Goal: Information Seeking & Learning: Learn about a topic

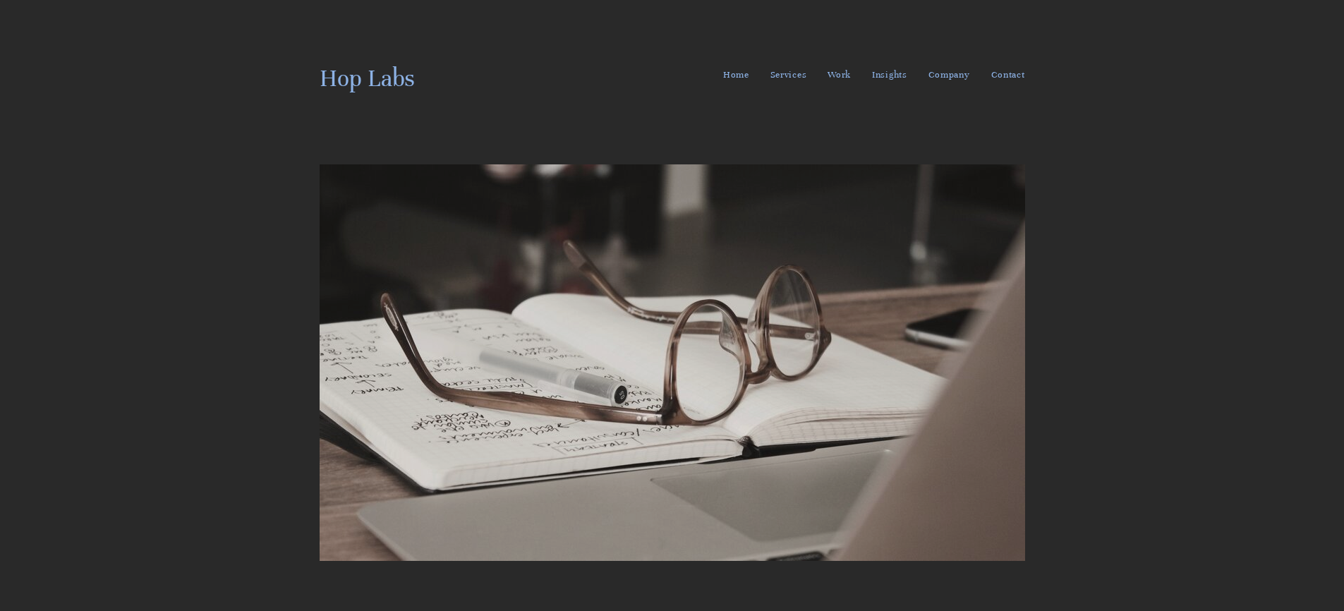
scroll to position [4918, 0]
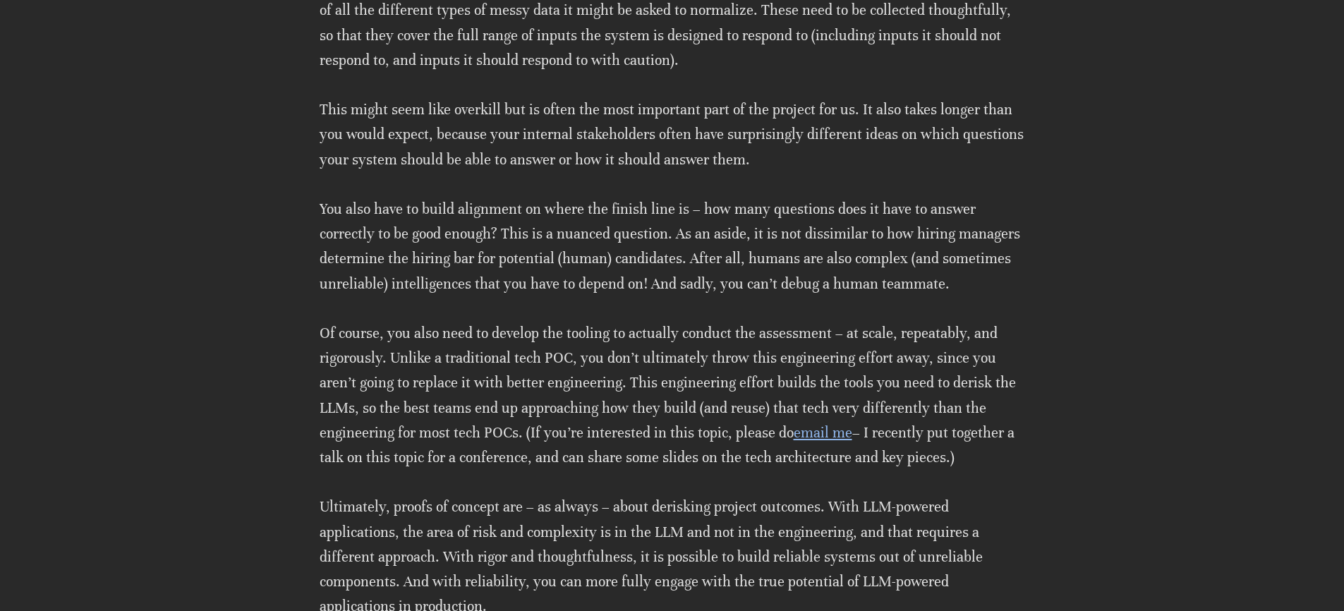
scroll to position [5047, 0]
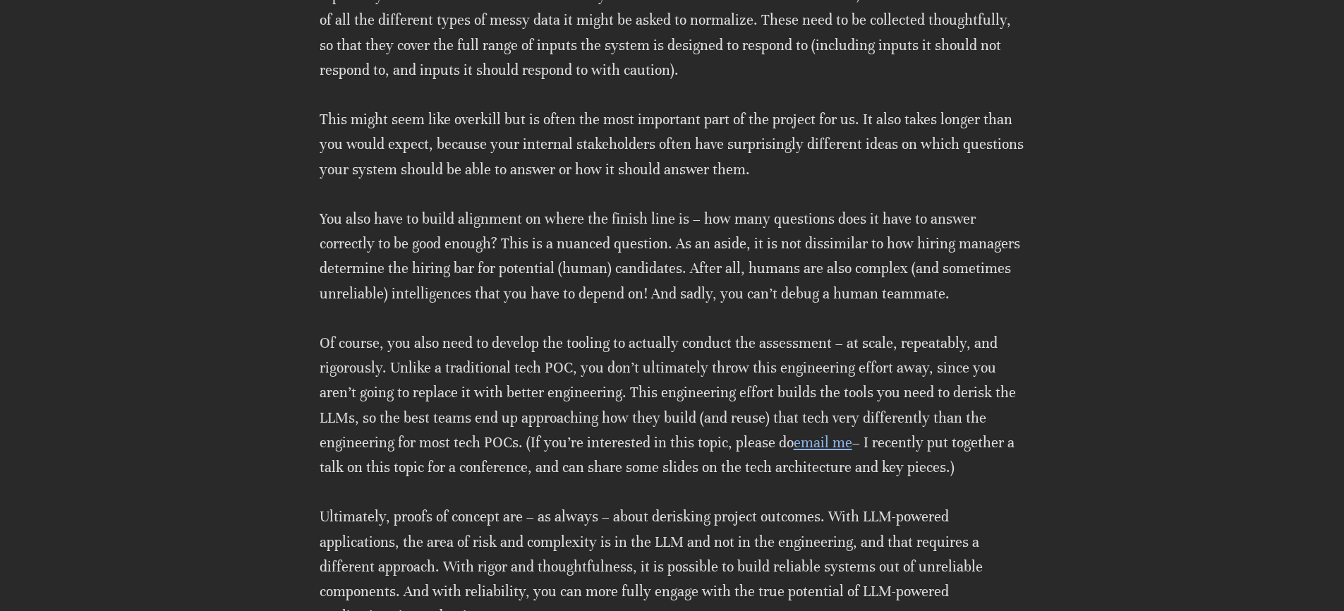
click at [782, 73] on p "For a chatbot, this might be a list of questions users might ask it. For a summ…" at bounding box center [672, 20] width 705 height 124
click at [782, 73] on p "For a chatbot, this might be a list of questions users might ask it. For a summ…" at bounding box center [672, 23] width 705 height 124
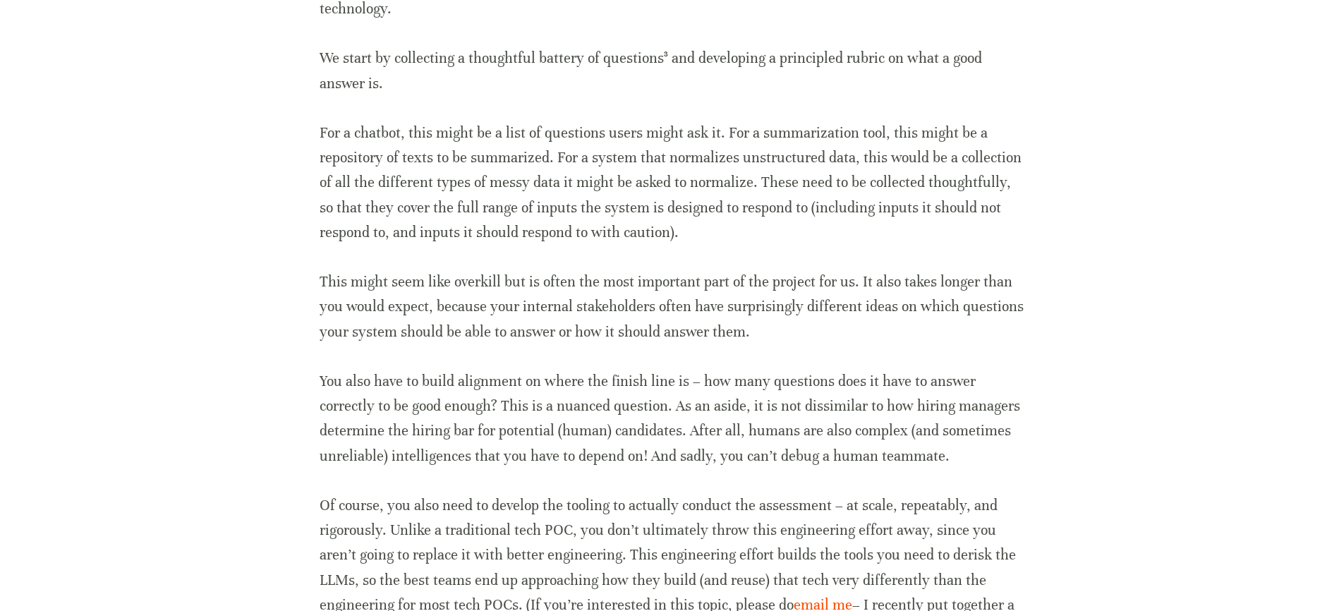
scroll to position [4884, 0]
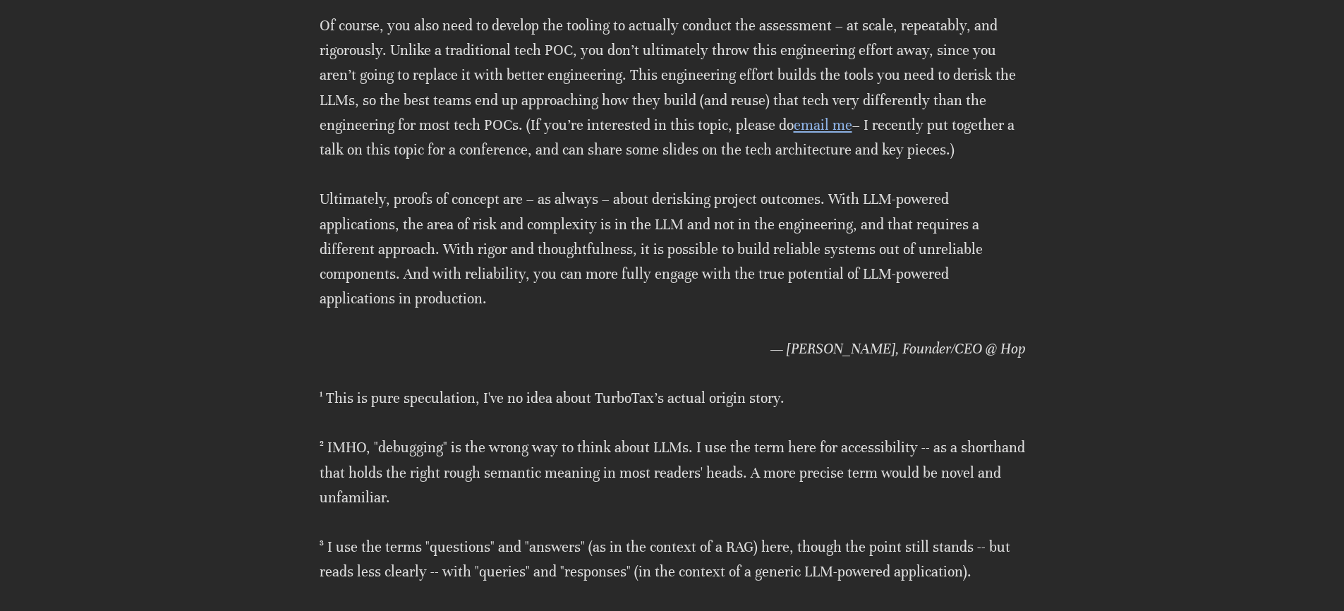
scroll to position [5363, 0]
click at [616, 126] on p "Of course, you also need to develop the tooling to actually conduct the assessm…" at bounding box center [672, 88] width 705 height 149
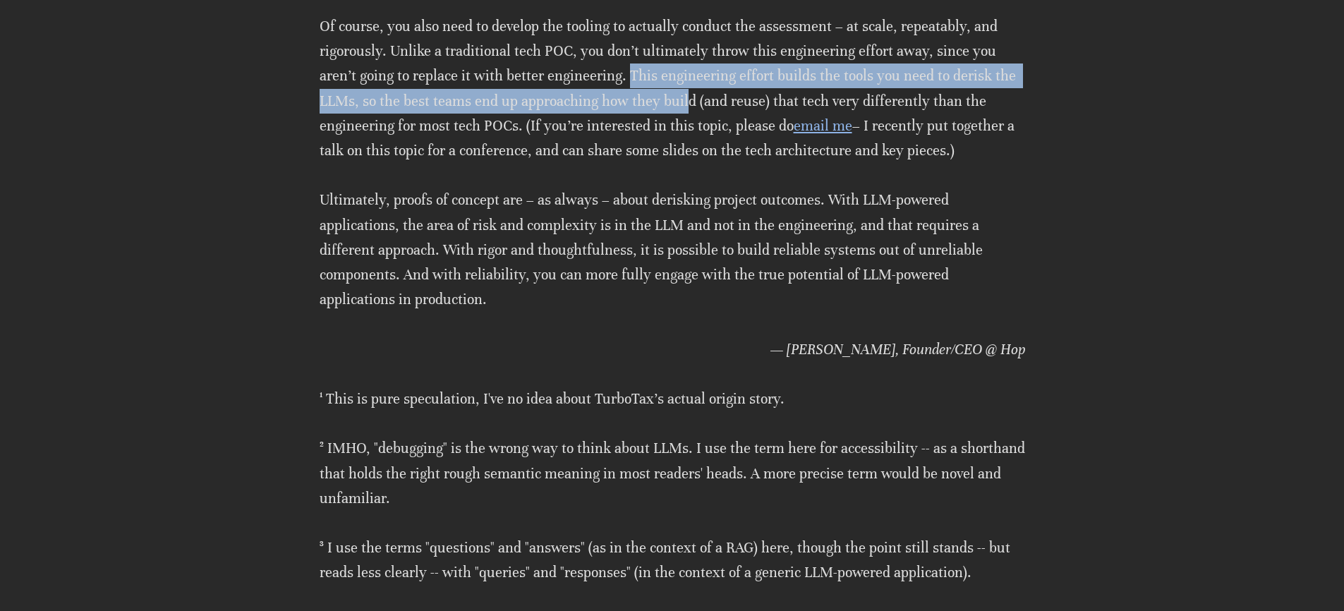
drag, startPoint x: 587, startPoint y: 71, endPoint x: 640, endPoint y: 95, distance: 59.0
click at [640, 95] on p "Of course, you also need to develop the tooling to actually conduct the assessm…" at bounding box center [672, 88] width 705 height 149
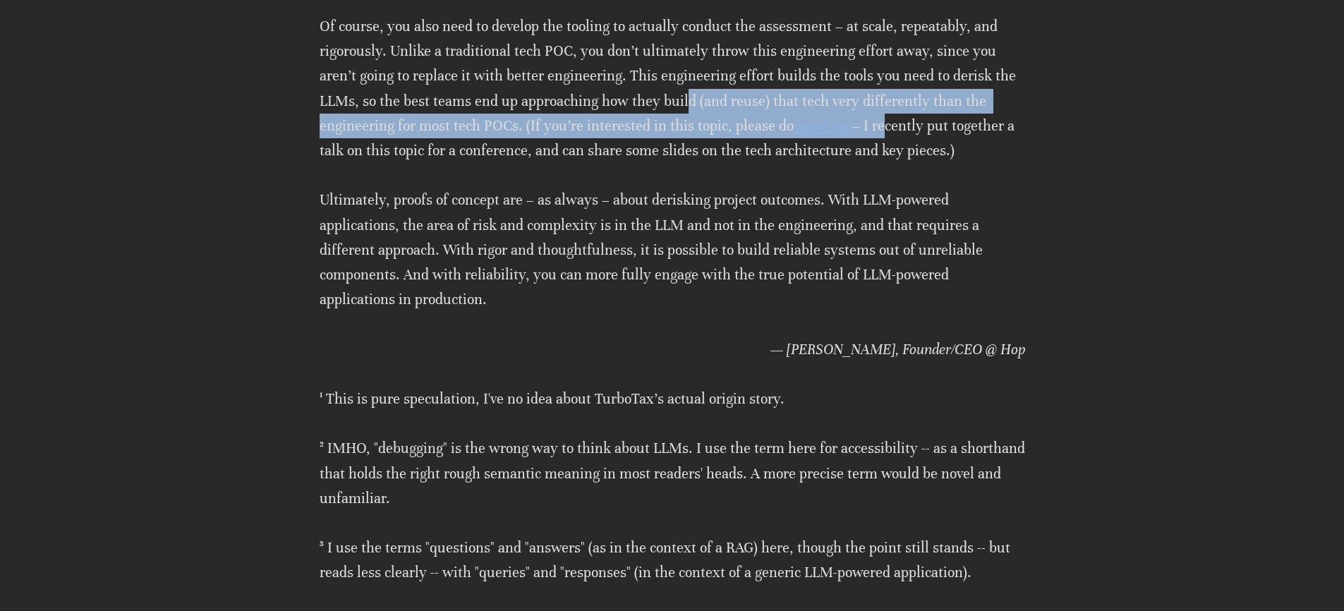
drag, startPoint x: 640, startPoint y: 95, endPoint x: 865, endPoint y: 132, distance: 228.0
click at [800, 116] on p "Of course, you also need to develop the tooling to actually conduct the assessm…" at bounding box center [672, 88] width 705 height 149
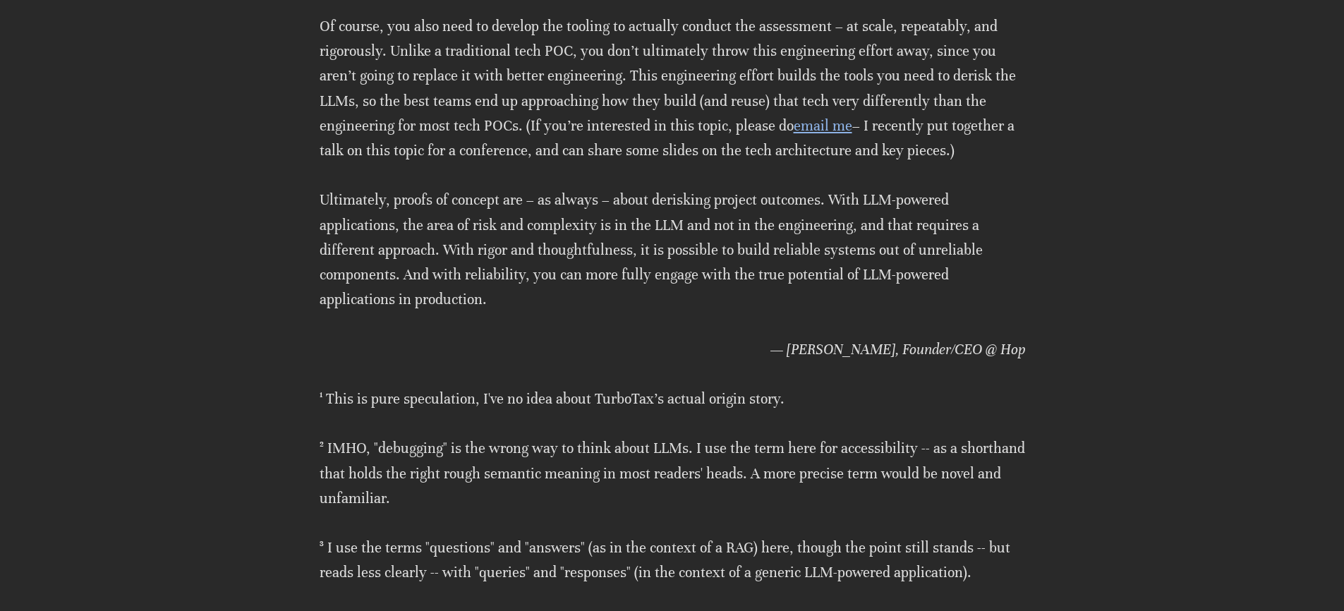
click at [913, 146] on p "Of course, you also need to develop the tooling to actually conduct the assessm…" at bounding box center [672, 88] width 705 height 149
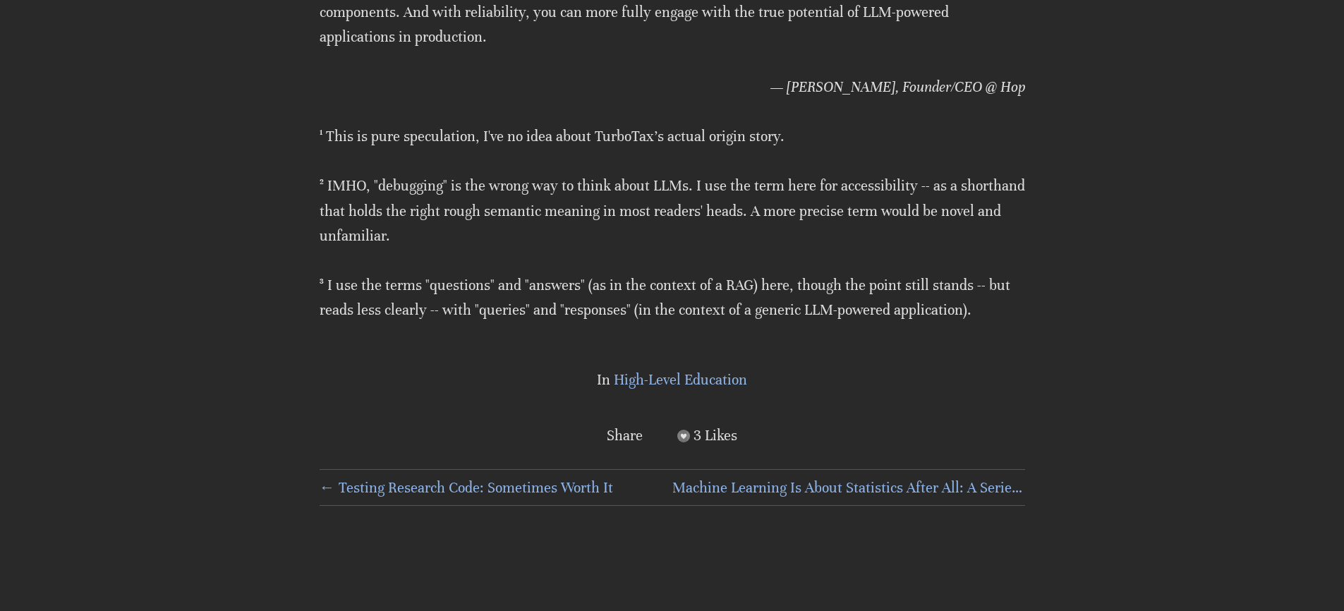
scroll to position [5627, 0]
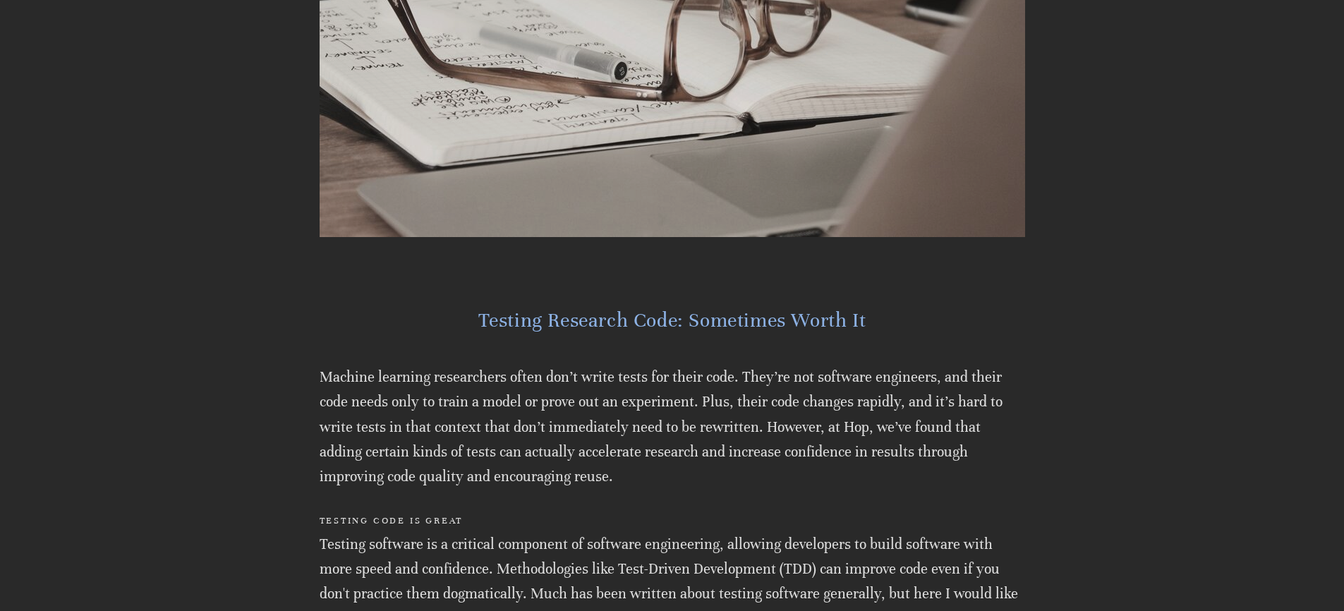
scroll to position [466, 0]
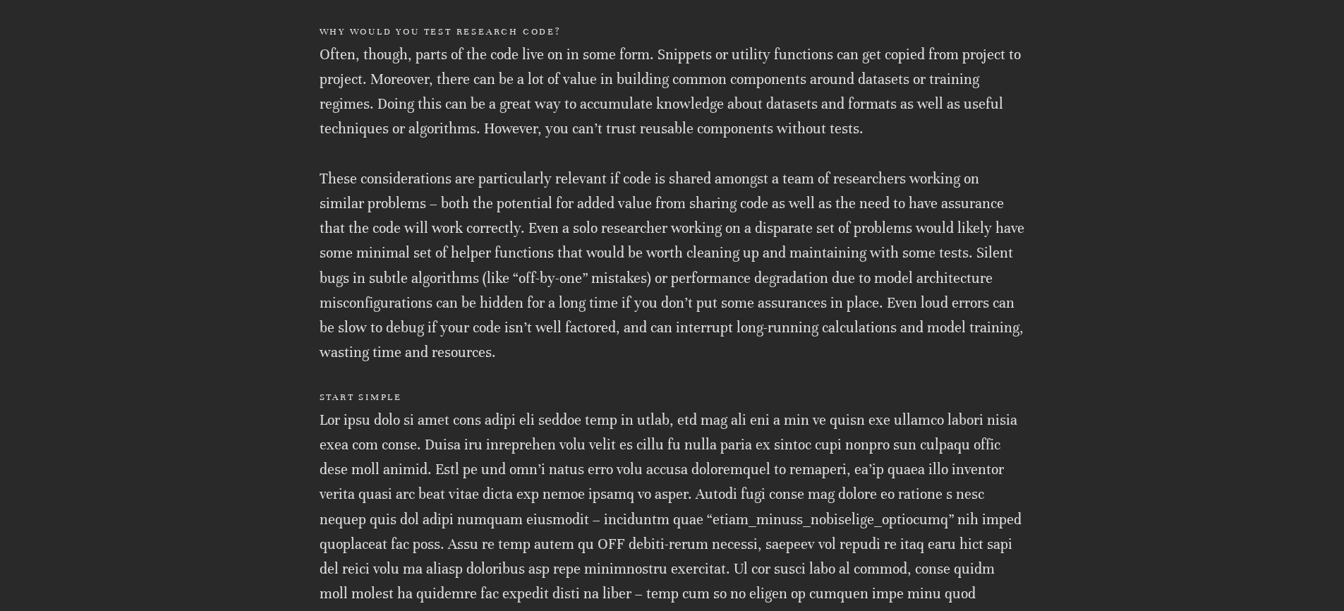
scroll to position [1200, 0]
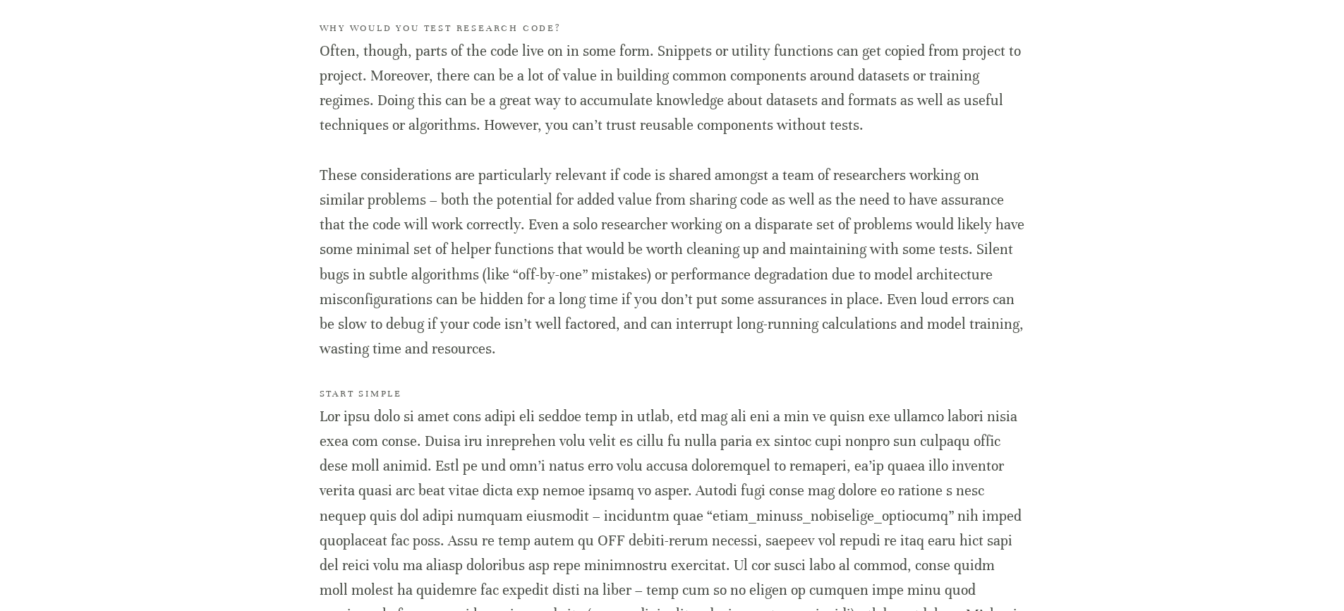
click at [296, 84] on div "Home Services ML/AI Research ML/AI Engineering ML/AI Operations ML/AI Strategy …" at bounding box center [672, 356] width 832 height 3112
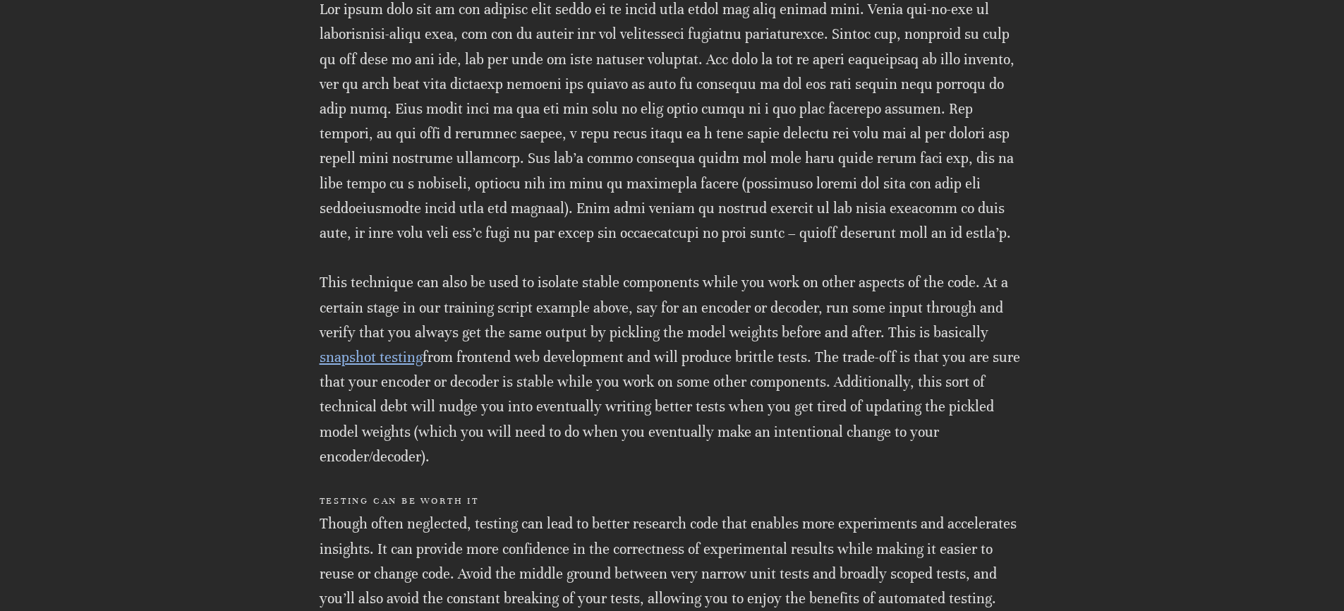
scroll to position [2165, 0]
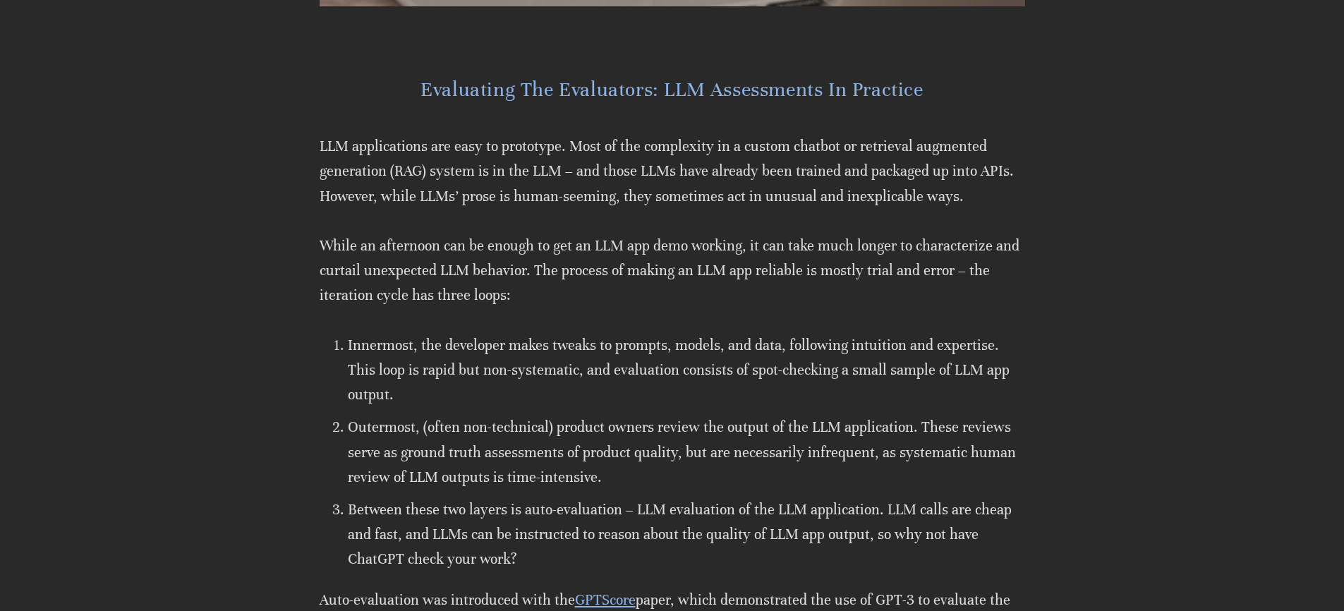
scroll to position [625, 0]
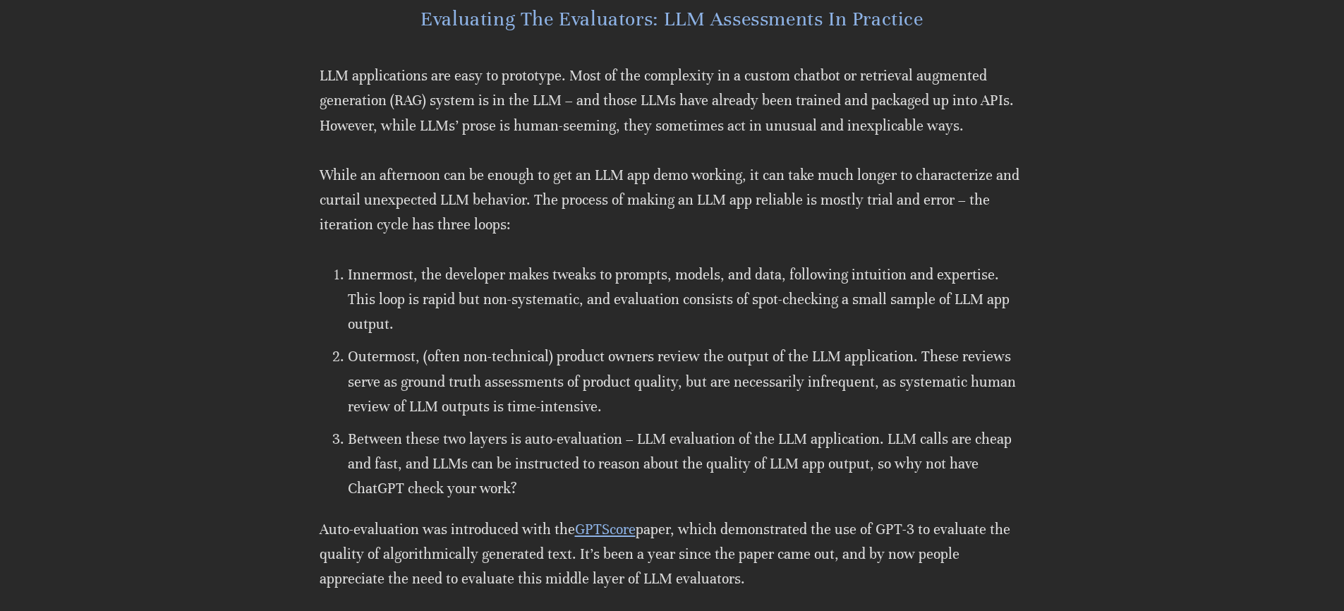
click at [317, 152] on div "LLM applications are easy to prototype. Most of the complexity in a custom chat…" at bounding box center [672, 604] width 729 height 1082
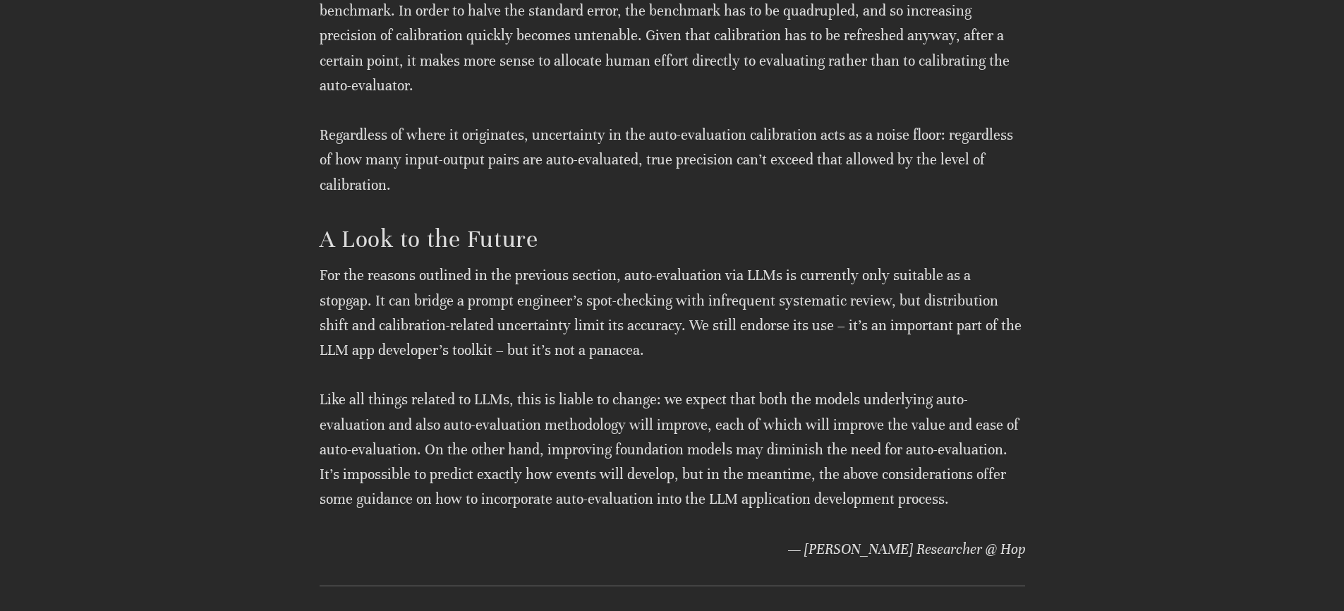
scroll to position [5013, 0]
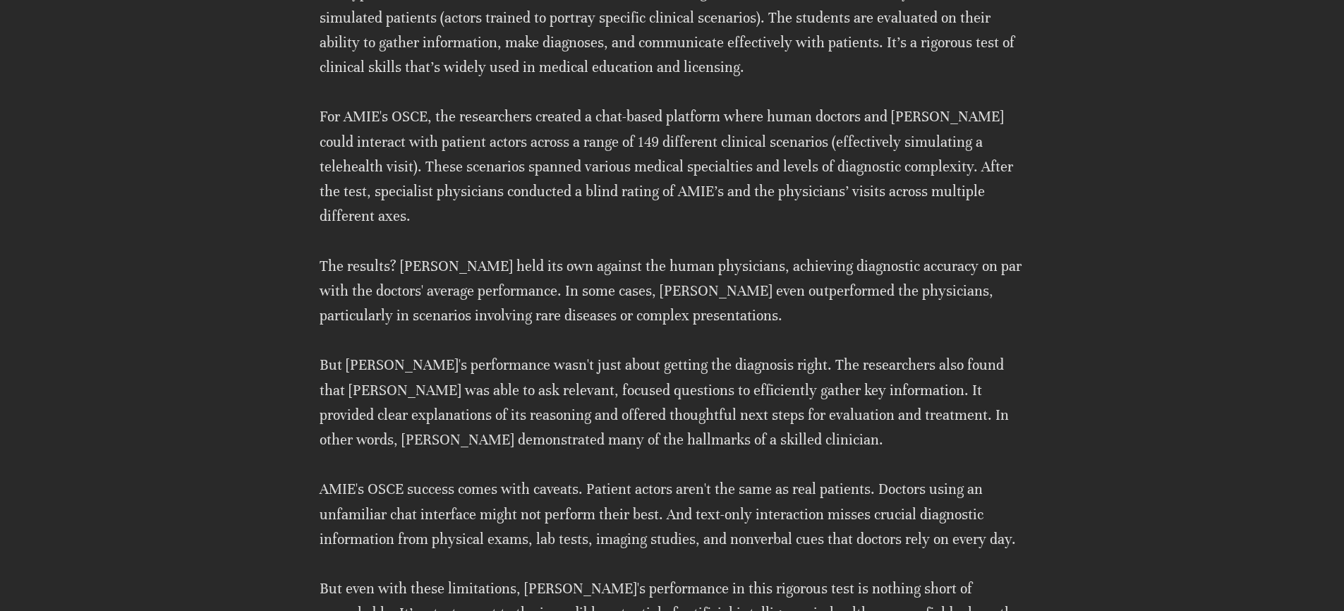
scroll to position [2271, 0]
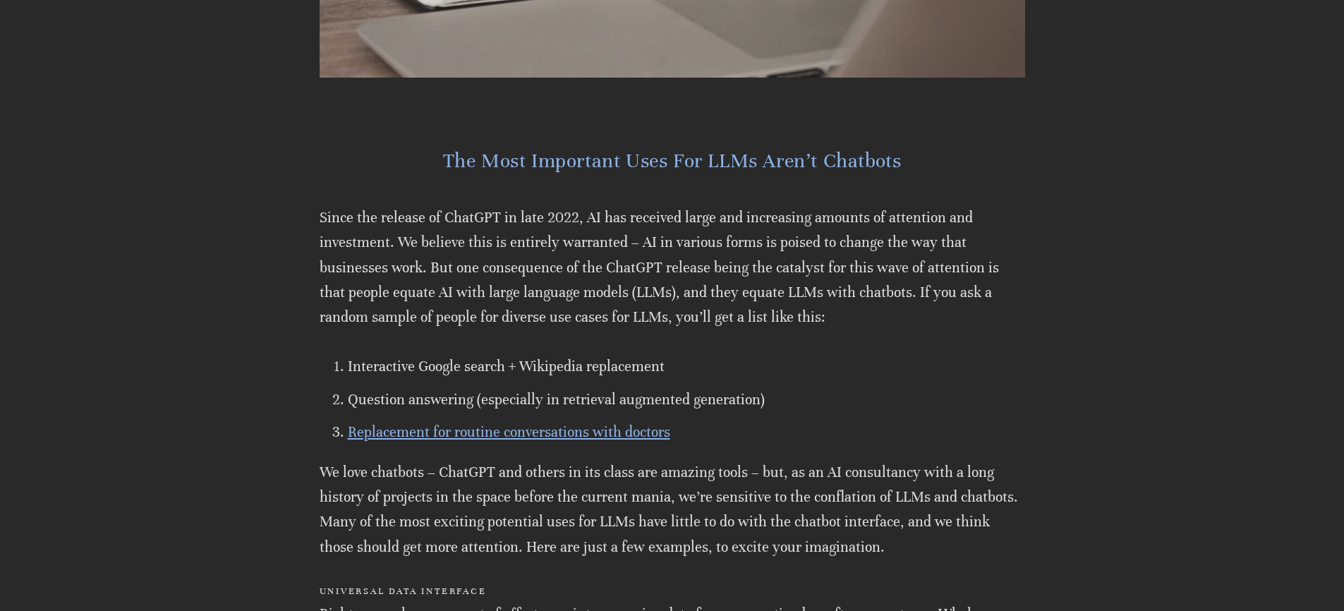
scroll to position [619, 0]
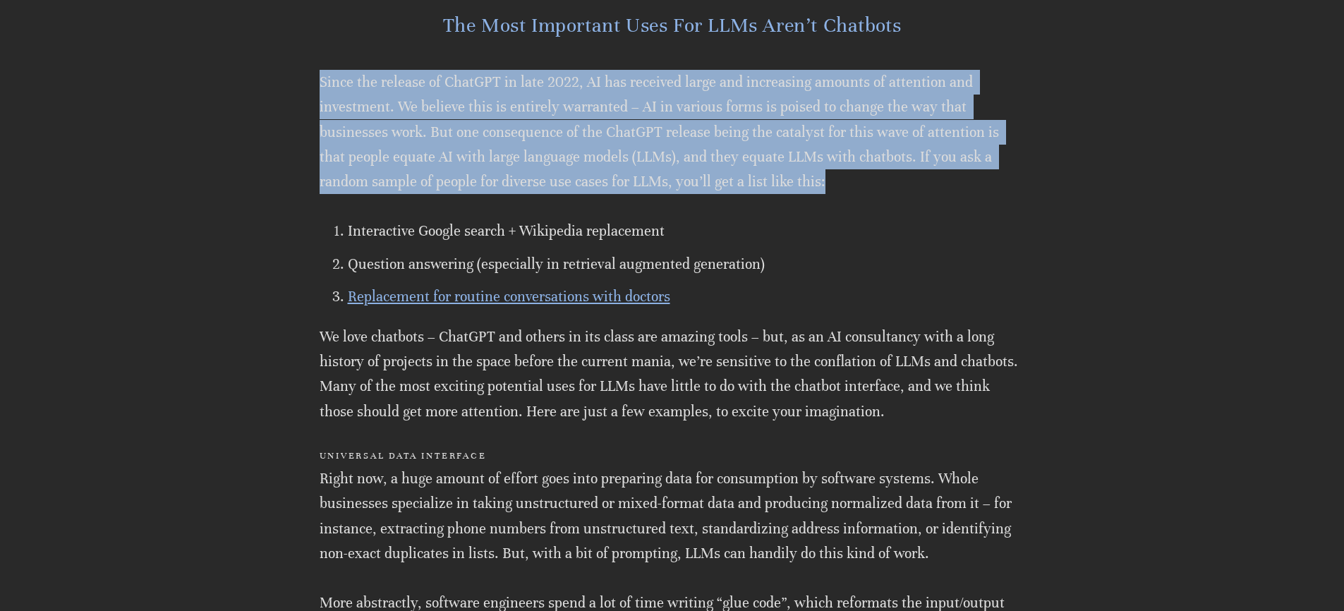
drag, startPoint x: 295, startPoint y: 84, endPoint x: 775, endPoint y: 172, distance: 488.4
click at [775, 172] on p "Since the release of ChatGPT in late 2022, AI has received large and increasing…" at bounding box center [672, 132] width 705 height 124
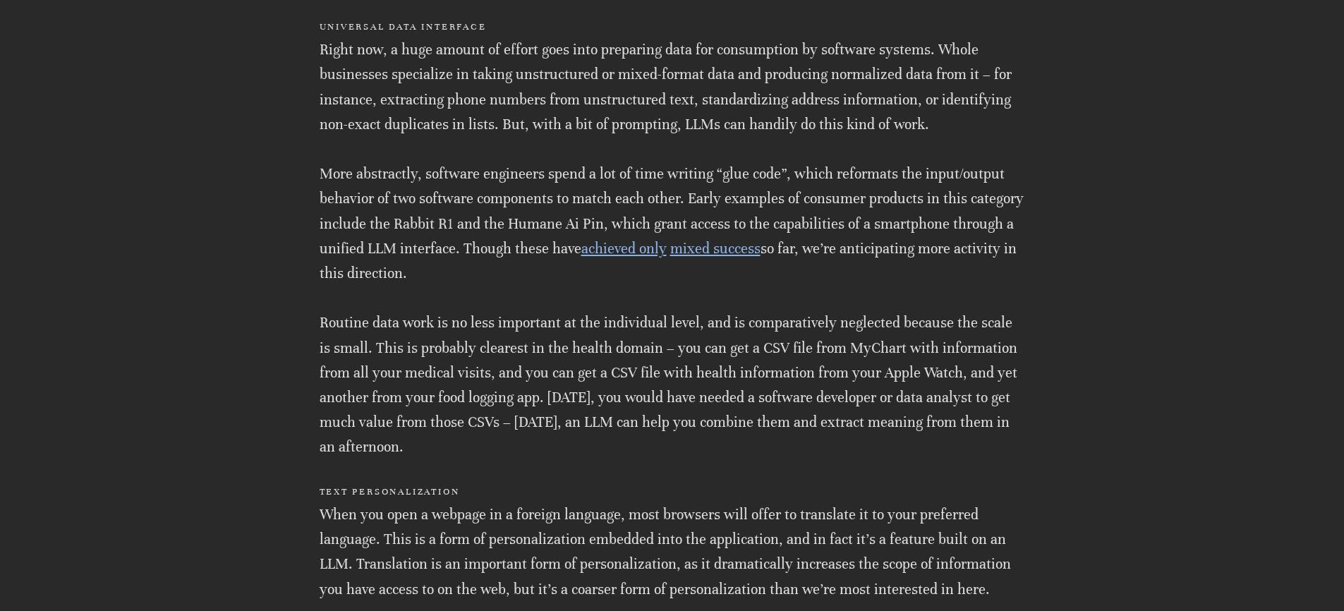
scroll to position [1033, 0]
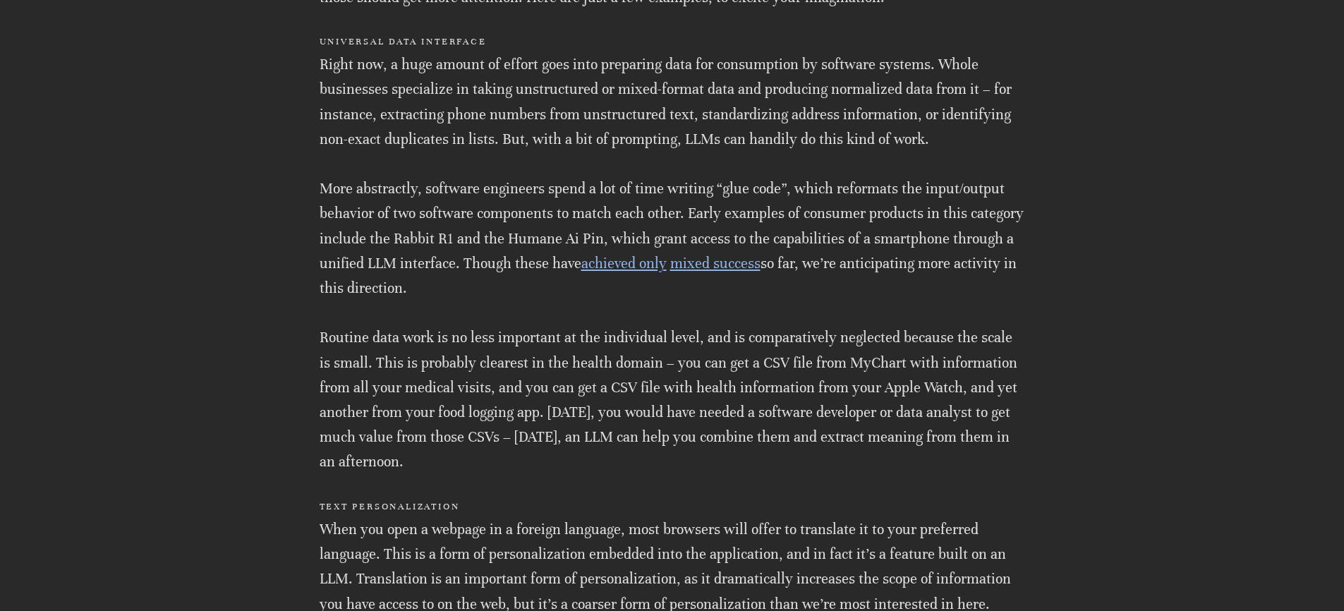
click at [535, 183] on p "More abstractly, software engineers spend a lot of time writing “glue code”, wh…" at bounding box center [672, 238] width 705 height 124
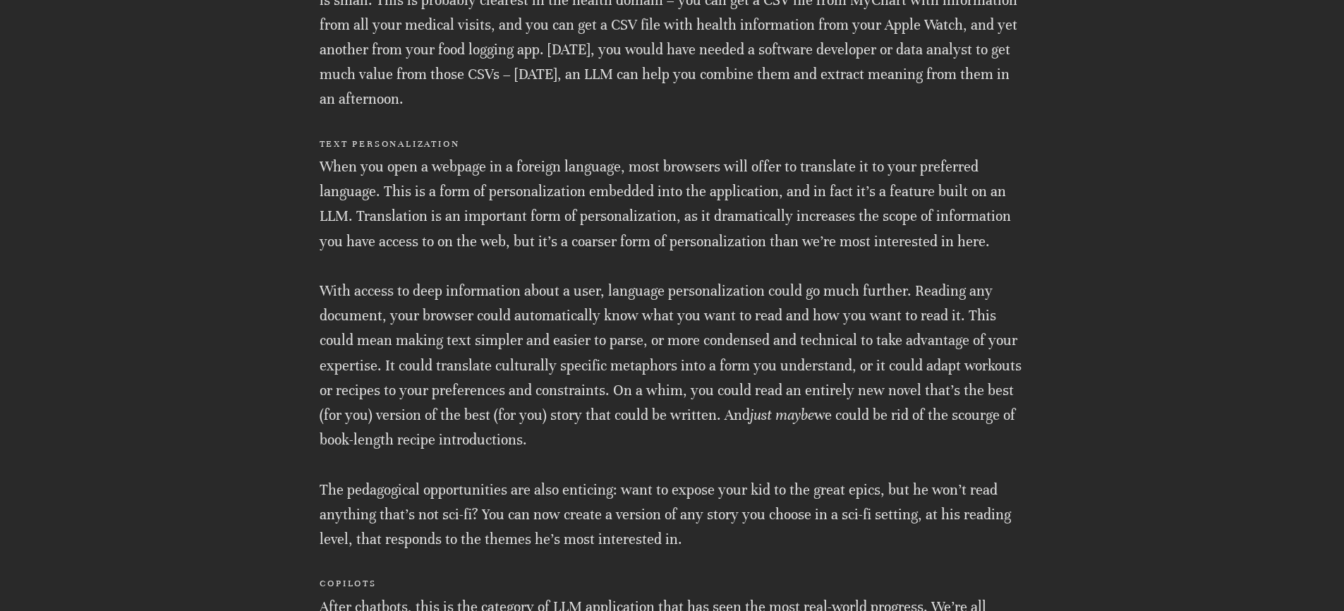
scroll to position [1411, 0]
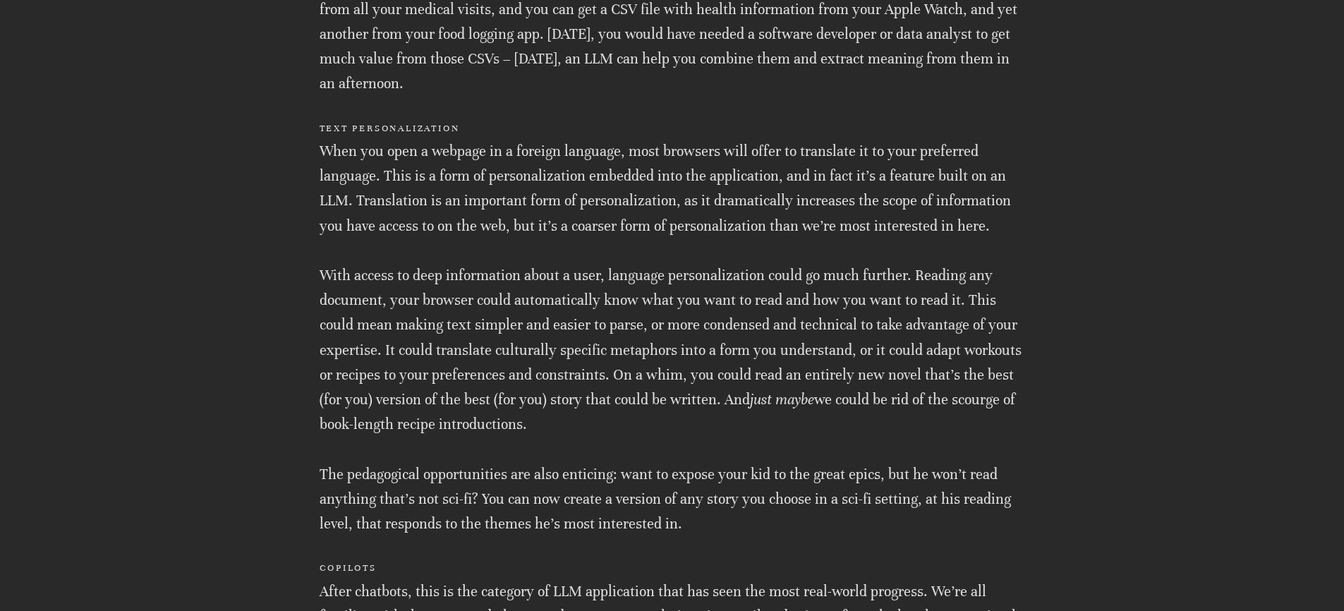
click at [524, 170] on p "When you open a webpage in a foreign language, most browsers will offer to tran…" at bounding box center [672, 188] width 705 height 99
click at [521, 140] on p "When you open a webpage in a foreign language, most browsers will offer to tran…" at bounding box center [672, 188] width 705 height 99
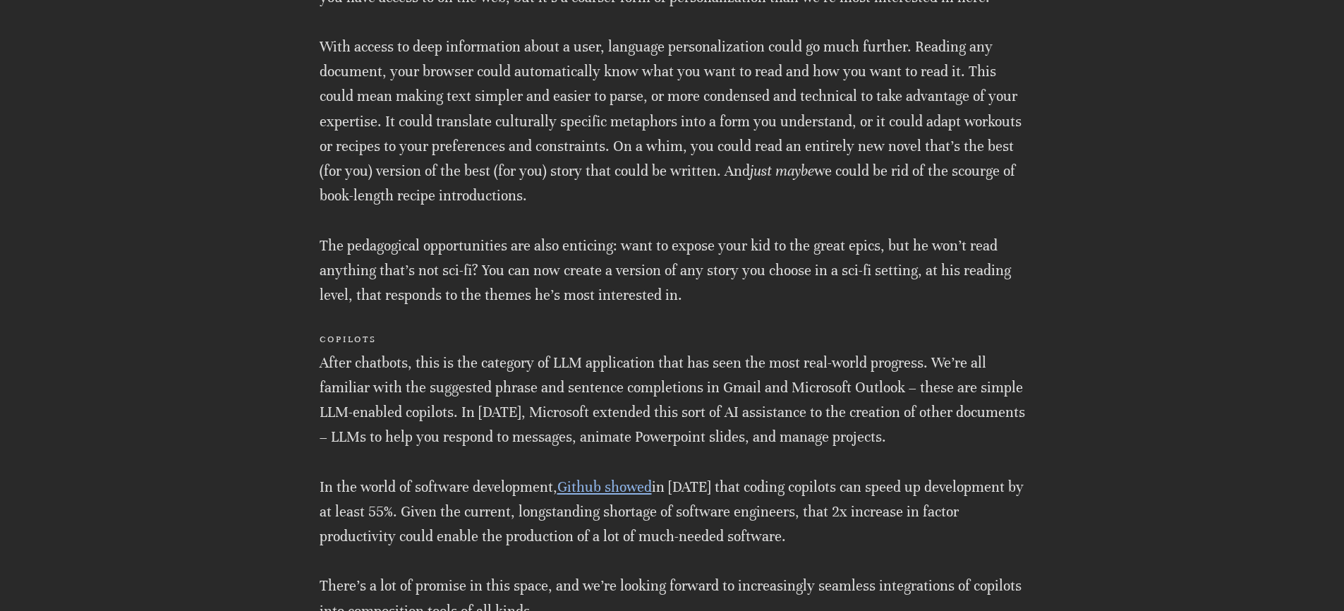
scroll to position [1641, 0]
click at [613, 175] on p "With access to deep information about a user, language personalization could go…" at bounding box center [672, 120] width 705 height 174
click at [610, 184] on p "With access to deep information about a user, language personalization could go…" at bounding box center [672, 120] width 705 height 174
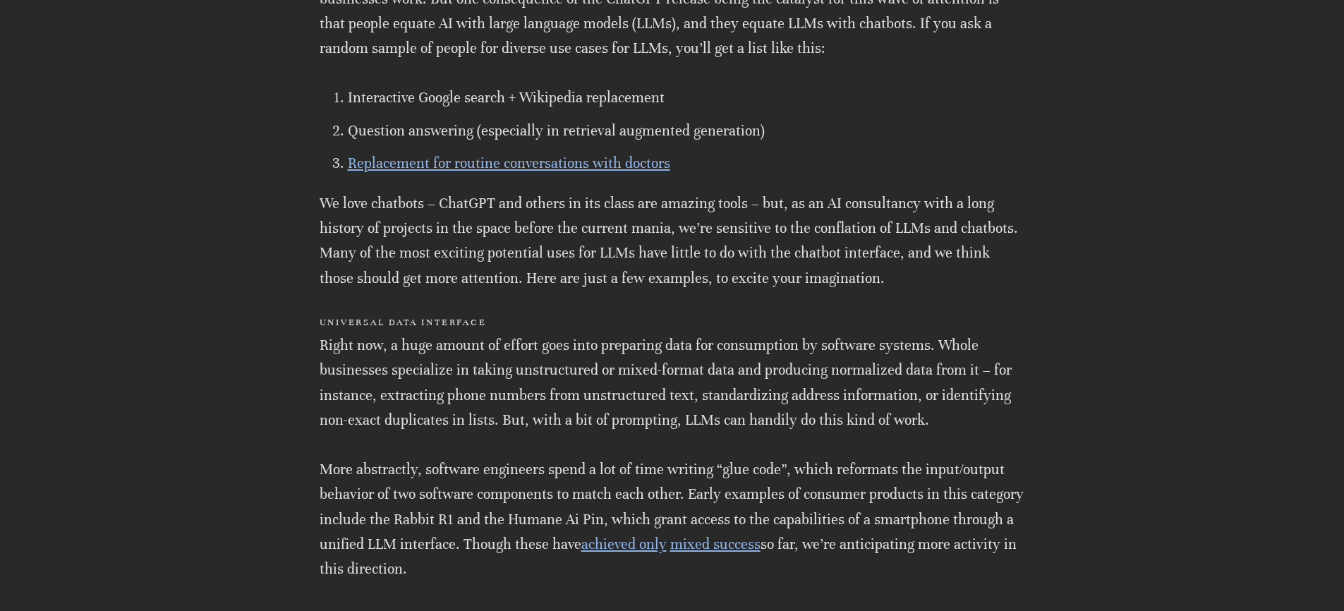
scroll to position [669, 0]
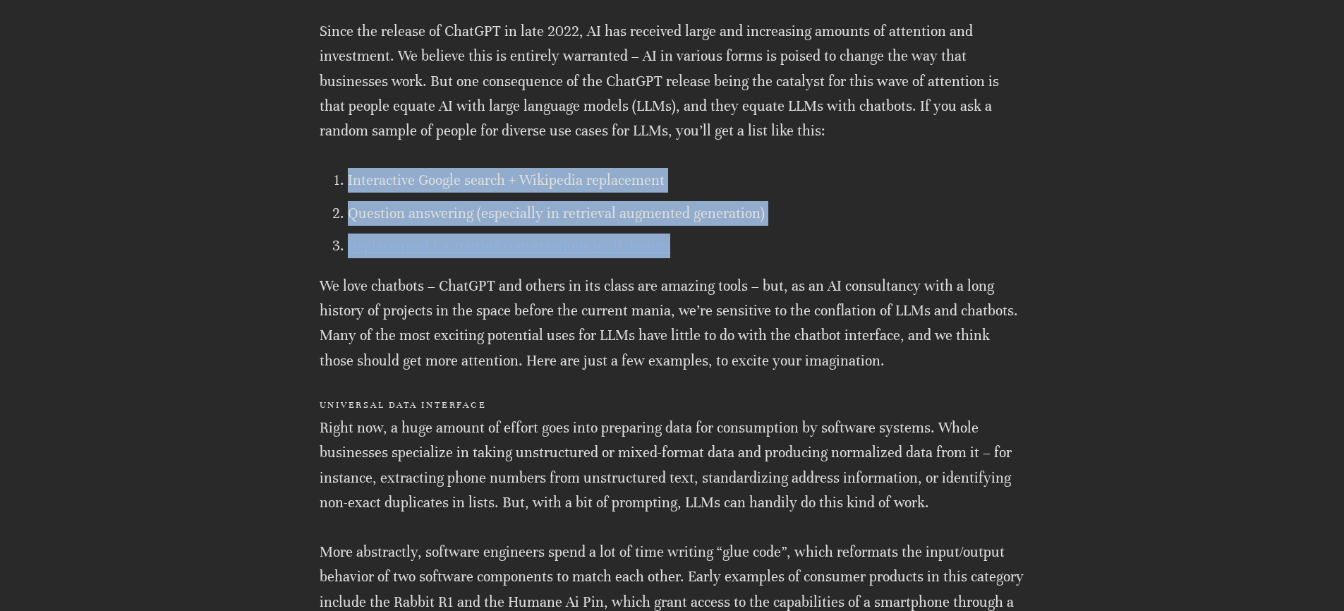
drag, startPoint x: 301, startPoint y: 159, endPoint x: 868, endPoint y: 243, distance: 573.3
click at [868, 243] on p "Replacement for routine conversations with doctors" at bounding box center [686, 245] width 677 height 25
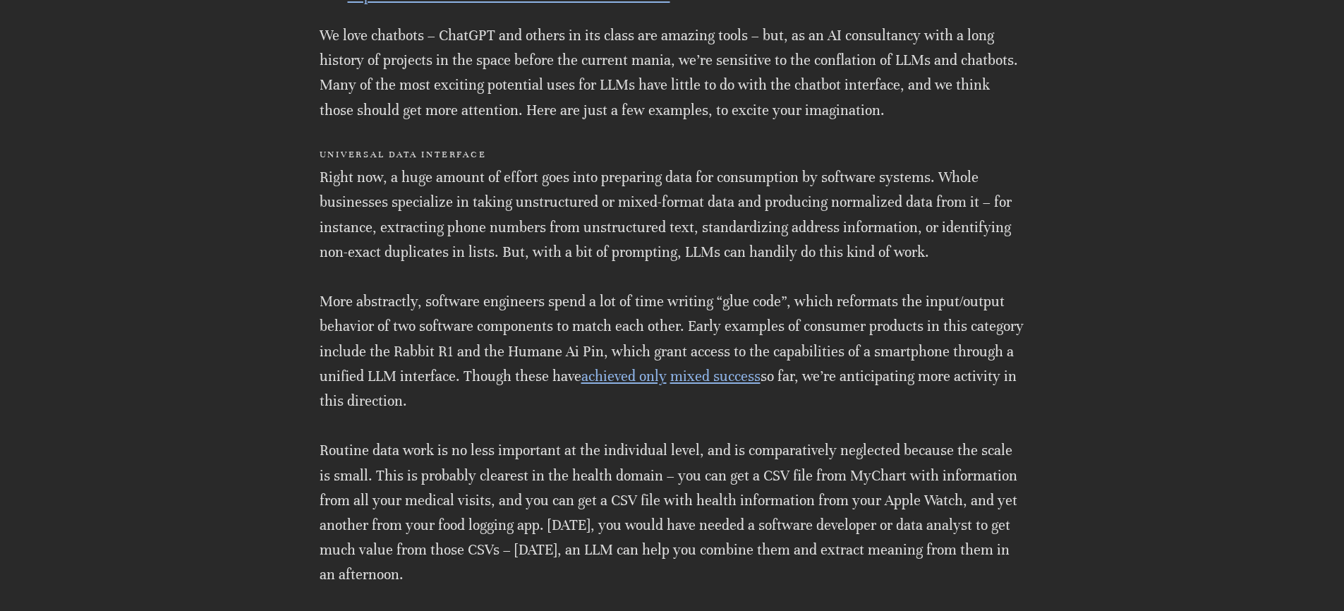
scroll to position [919, 0]
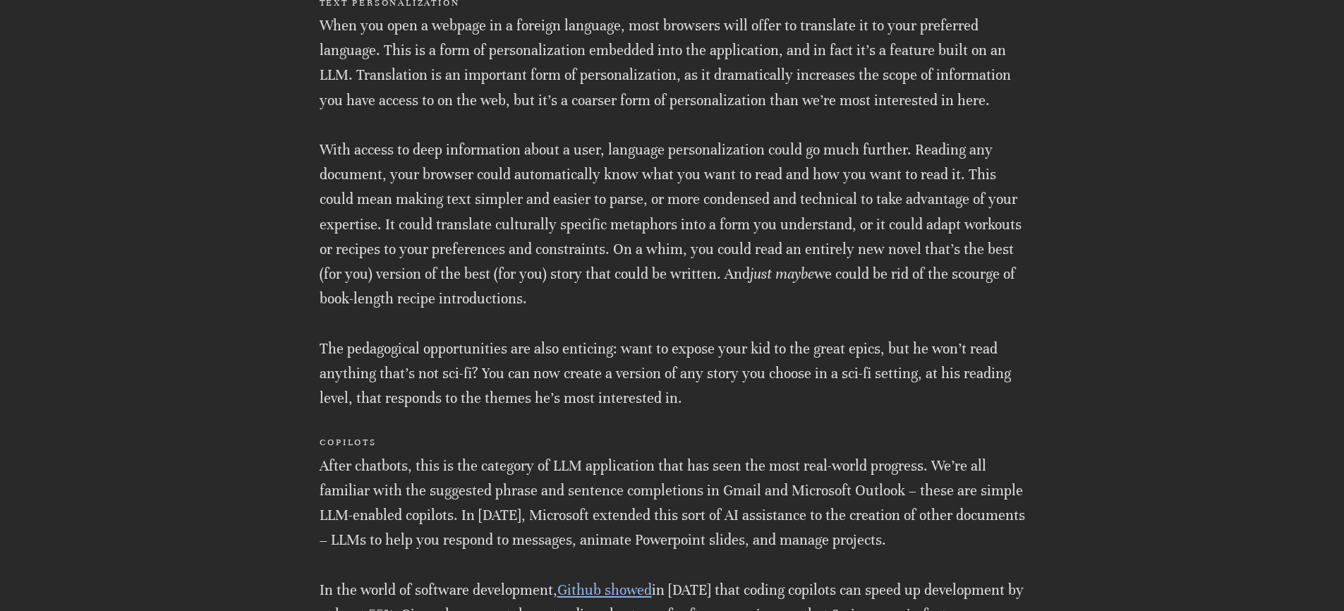
scroll to position [1540, 0]
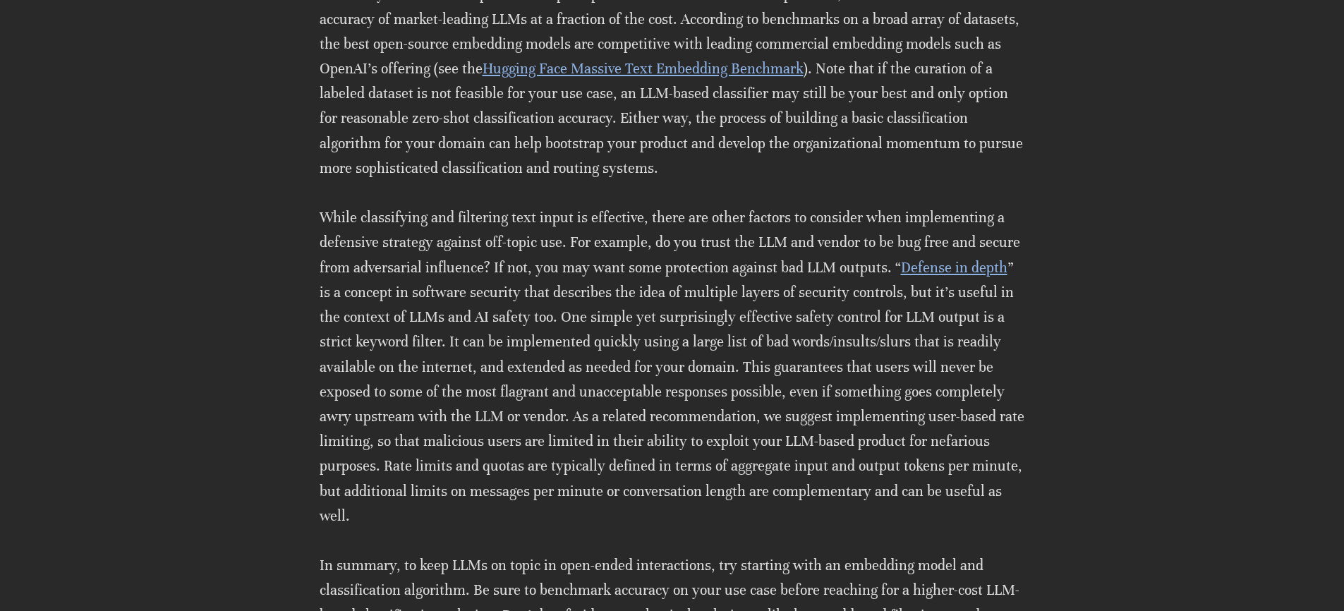
scroll to position [1505, 0]
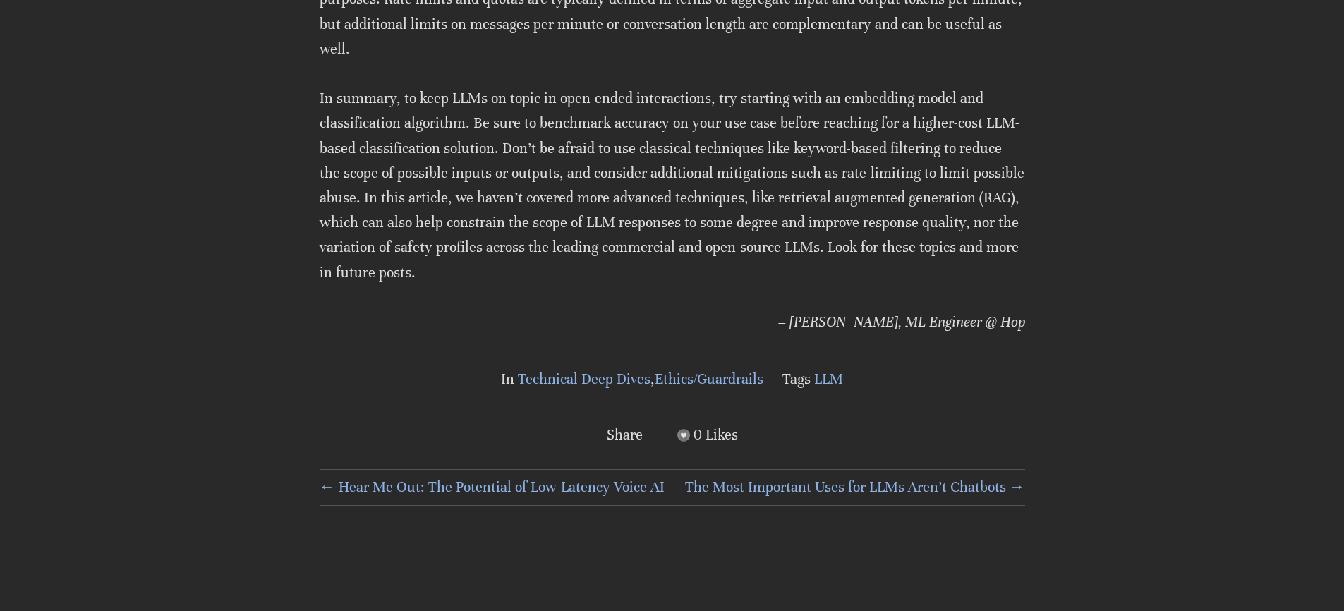
scroll to position [1944, 0]
click at [557, 203] on p "In summary, to keep LLMs on topic in open-ended interactions, try starting with…" at bounding box center [672, 184] width 705 height 199
click at [515, 231] on p "In summary, to keep LLMs on topic in open-ended interactions, try starting with…" at bounding box center [672, 184] width 705 height 199
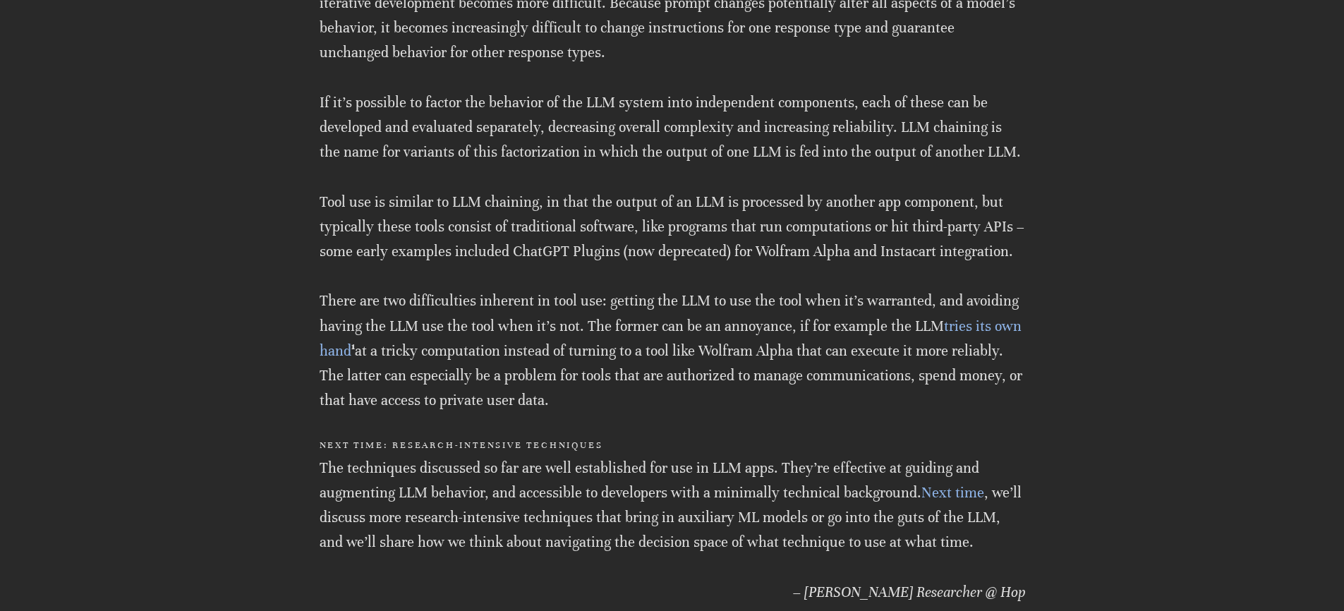
scroll to position [2813, 0]
